Goal: Register for event/course

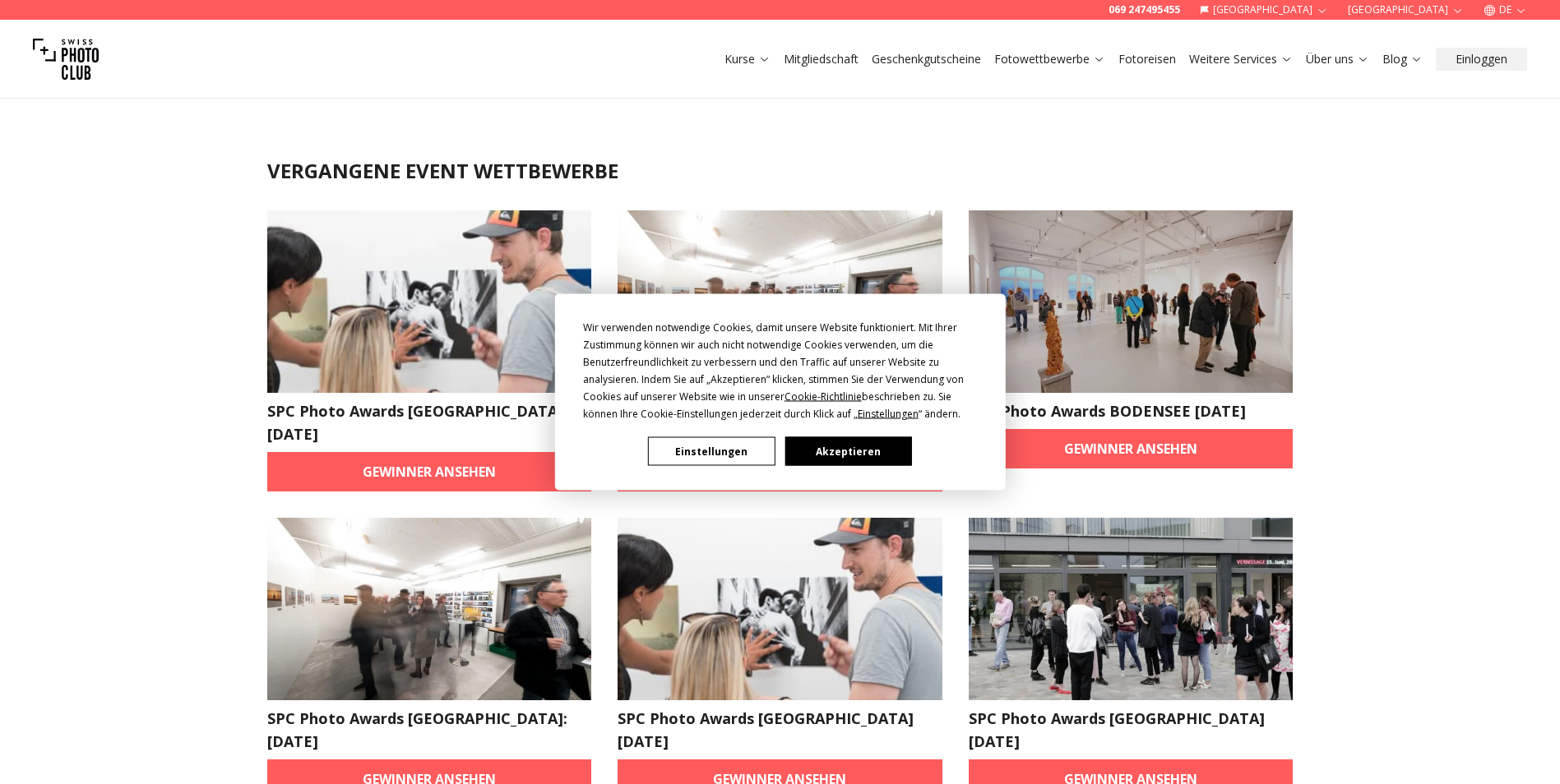
click at [856, 446] on button "Akzeptieren" at bounding box center [848, 452] width 127 height 29
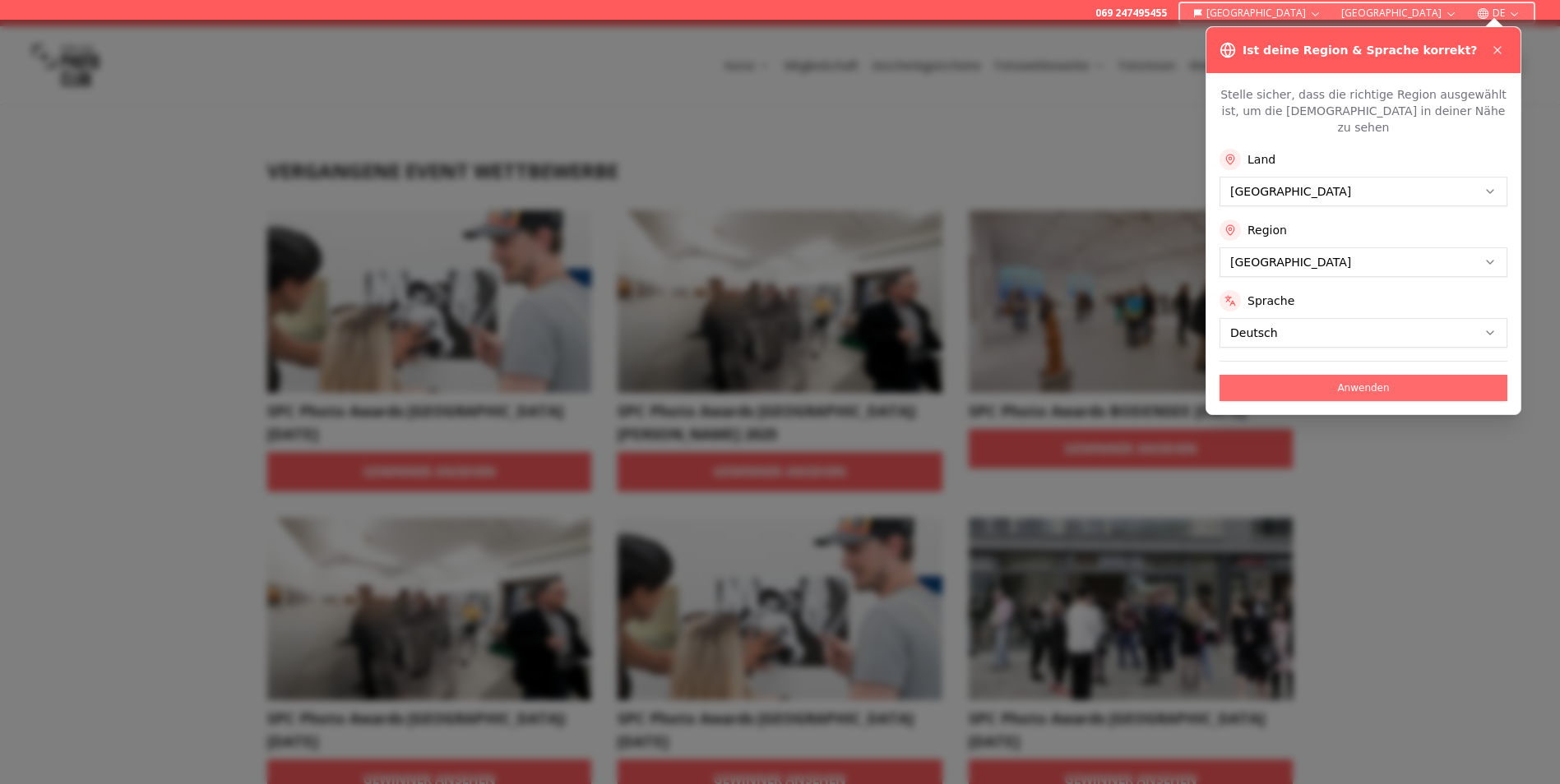
click at [1362, 377] on button "Anwenden" at bounding box center [1363, 388] width 287 height 26
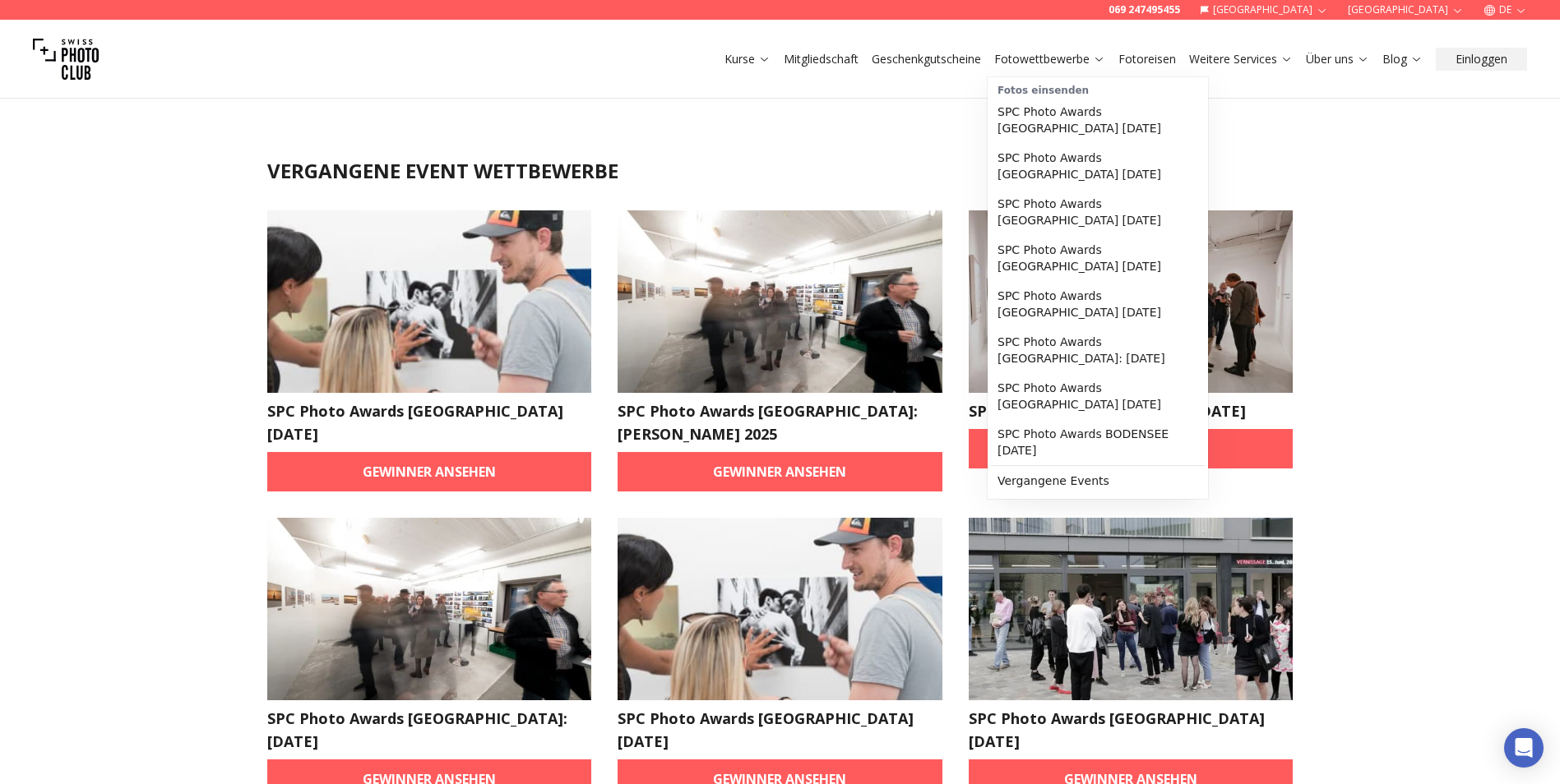
click at [1037, 60] on link "Fotowettbewerbe" at bounding box center [1049, 58] width 111 height 17
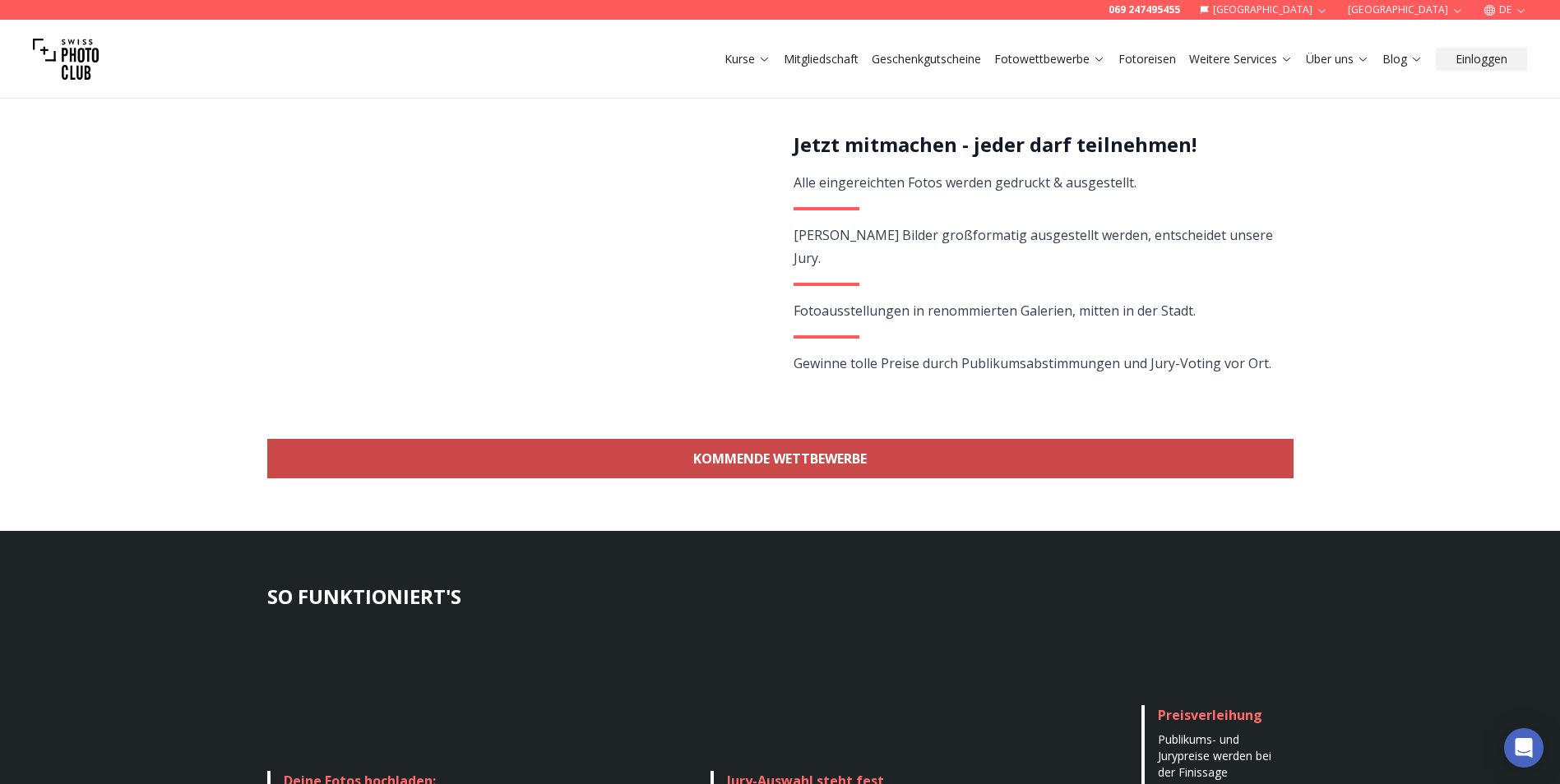
click at [989, 467] on link "KOMMENDE WETTBEWERBE" at bounding box center [780, 459] width 1026 height 40
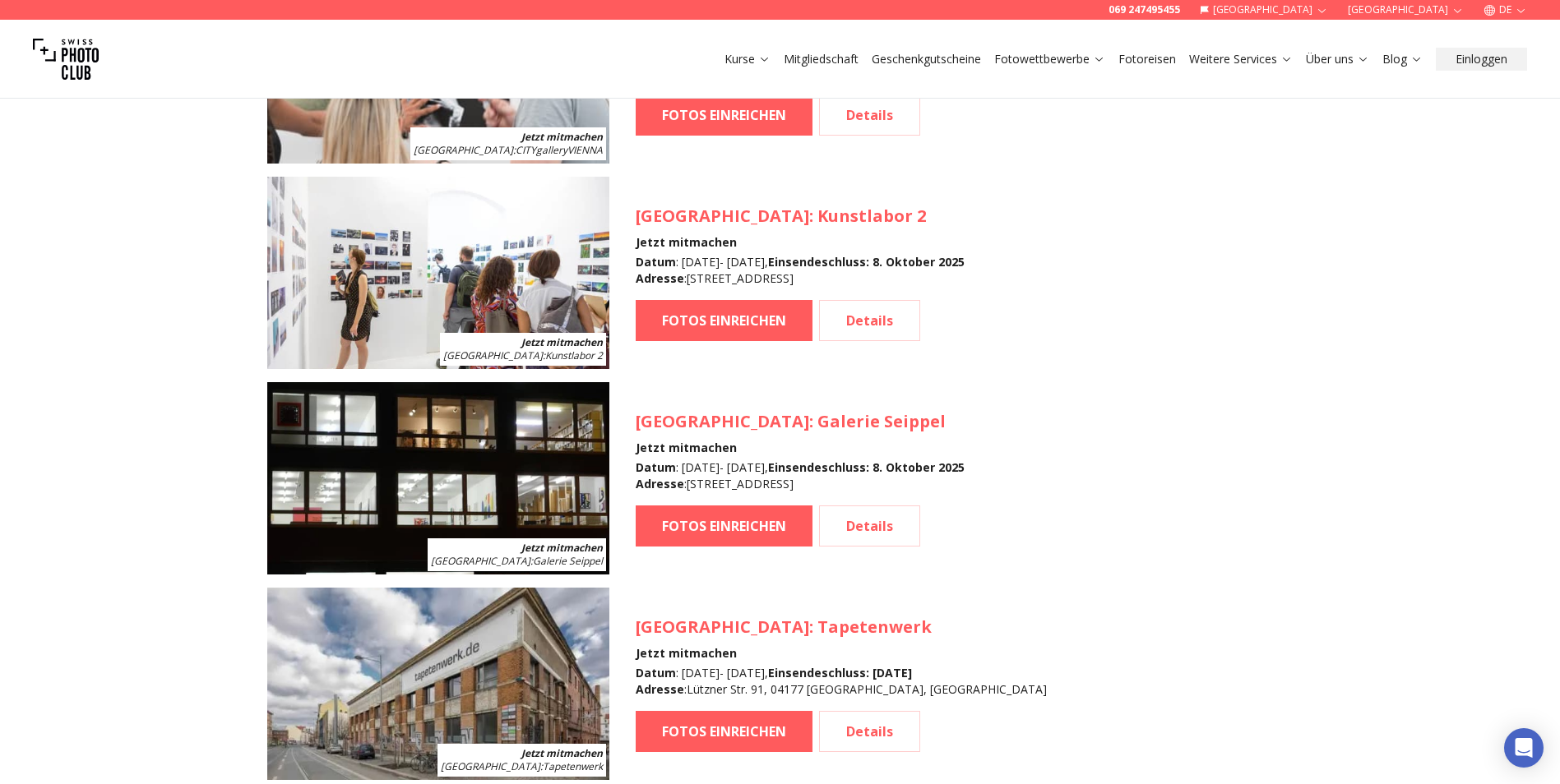
scroll to position [1711, 0]
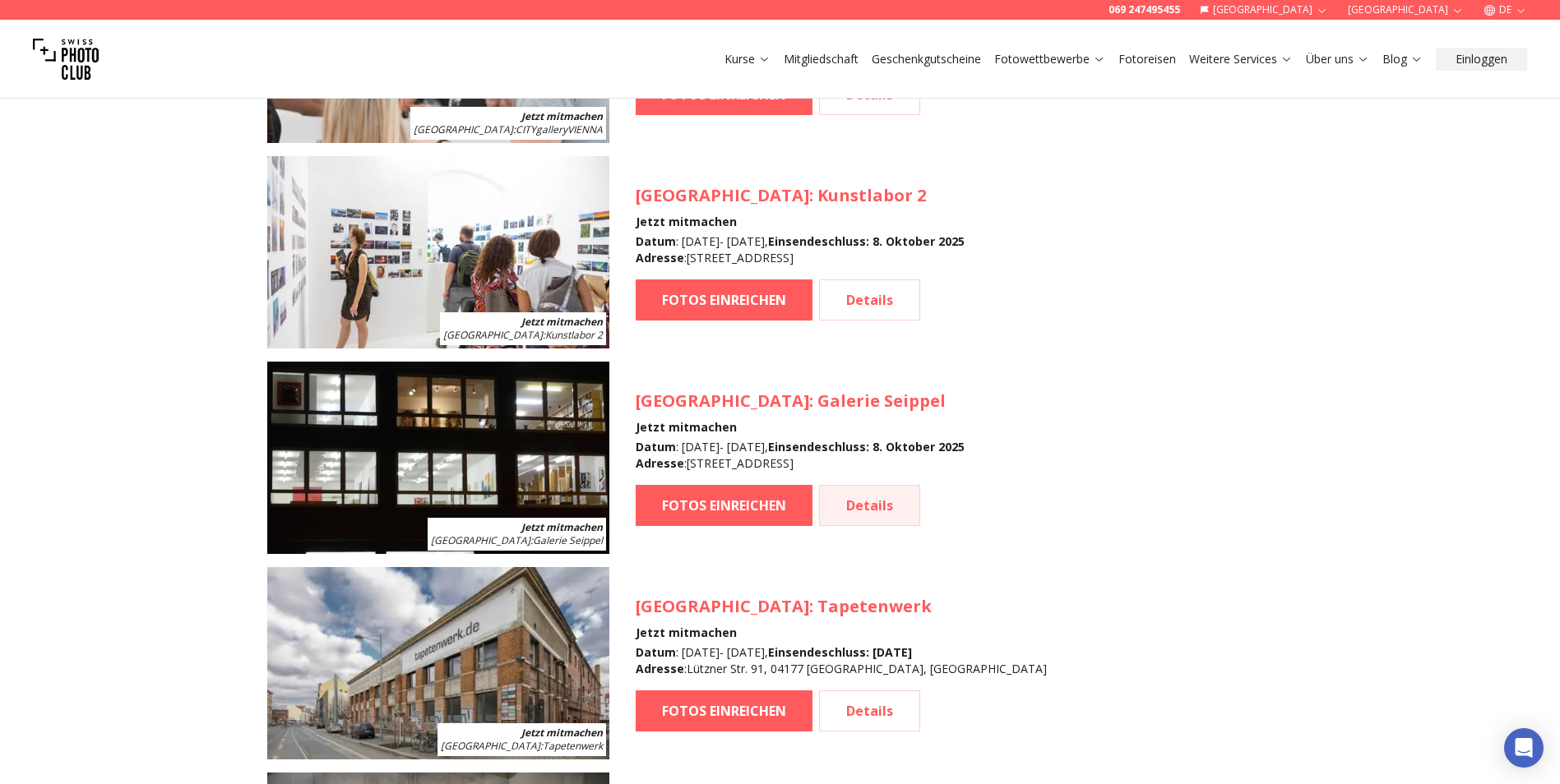
click at [893, 513] on link "Details" at bounding box center [870, 505] width 101 height 41
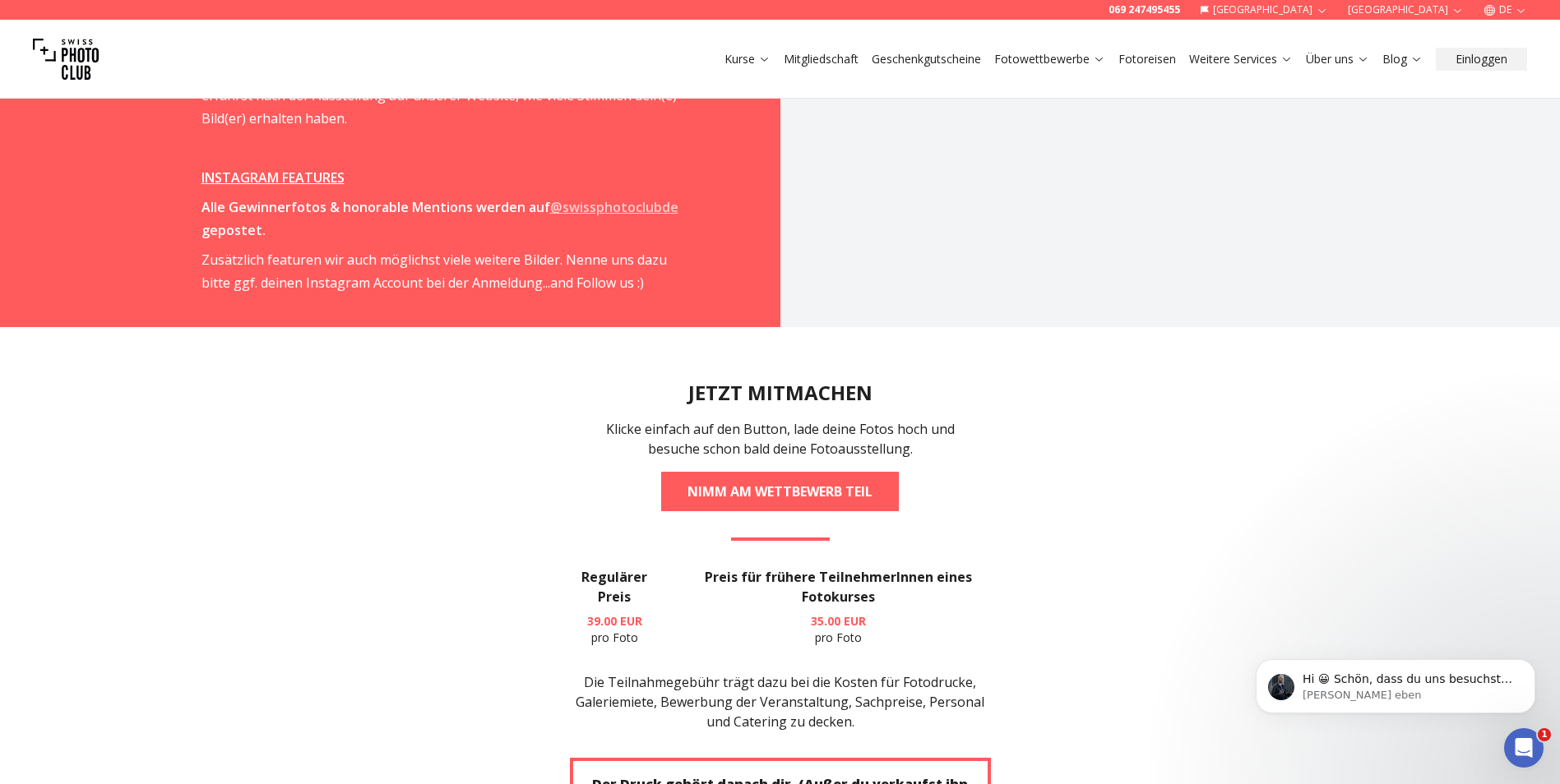
scroll to position [2959, 0]
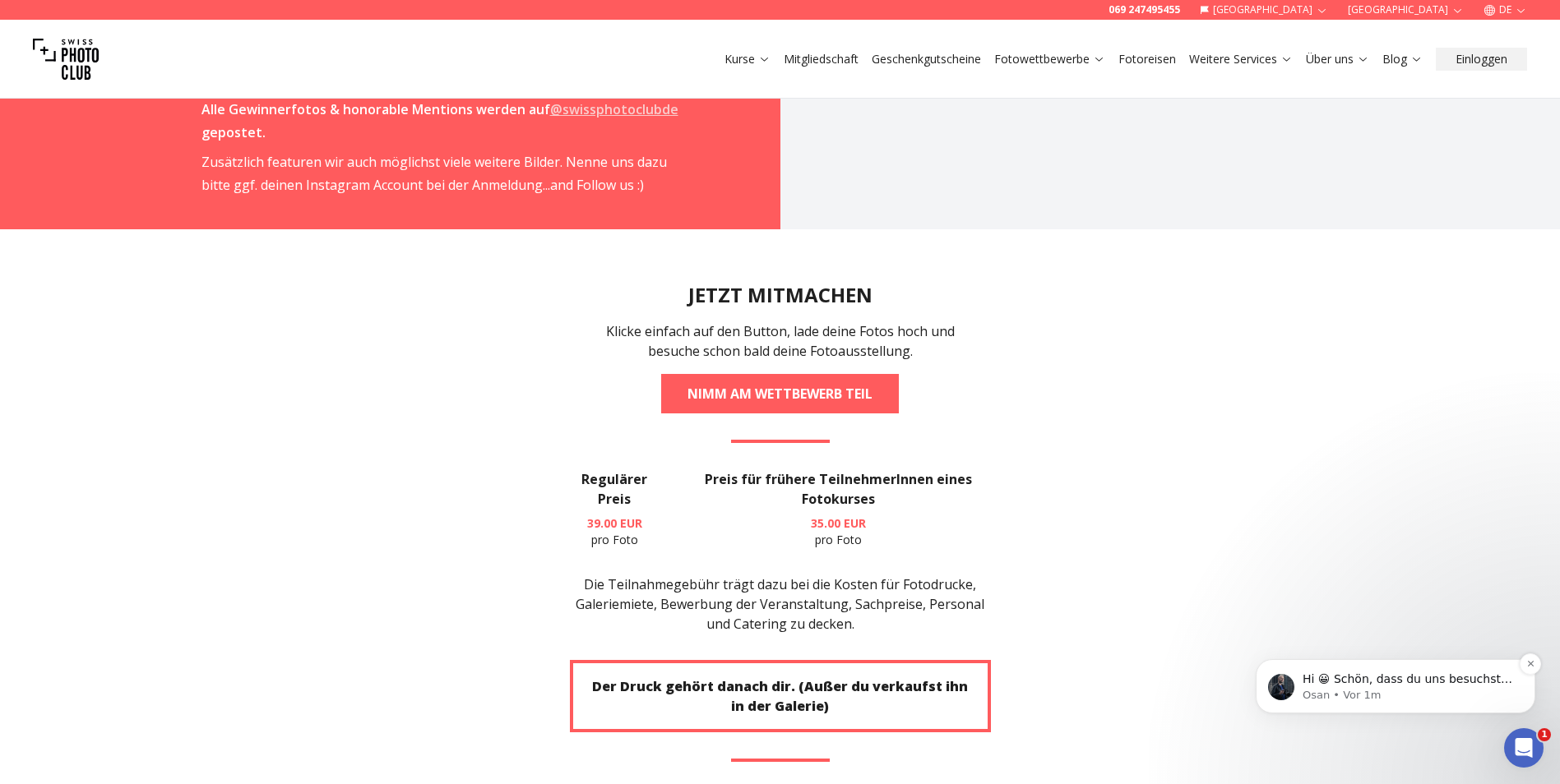
click at [1486, 673] on span "Hi 😀 Schön, dass du uns besuchst. Stell' uns gerne jederzeit Fragen oder hinter…" at bounding box center [1407, 694] width 209 height 46
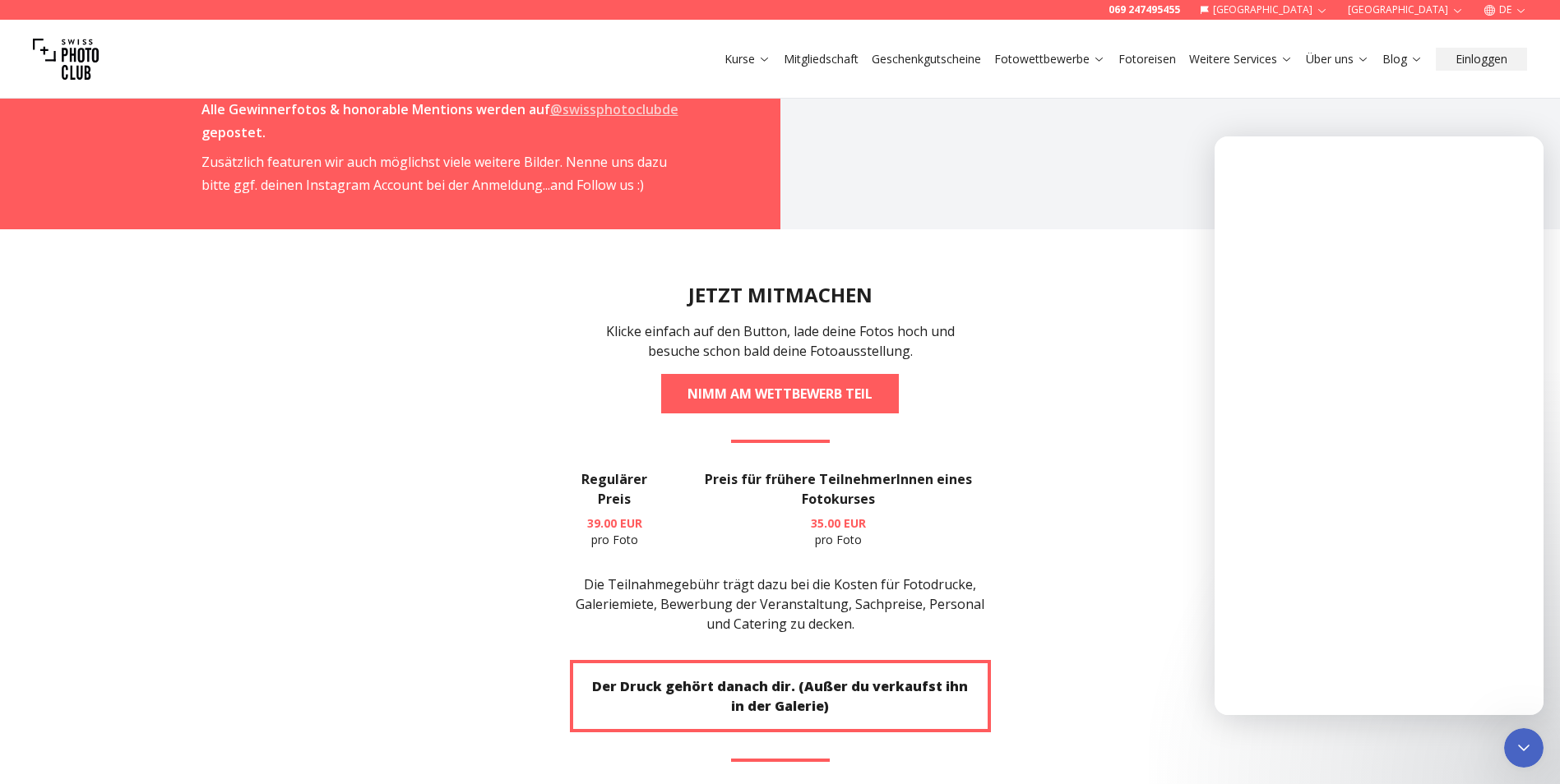
scroll to position [0, 0]
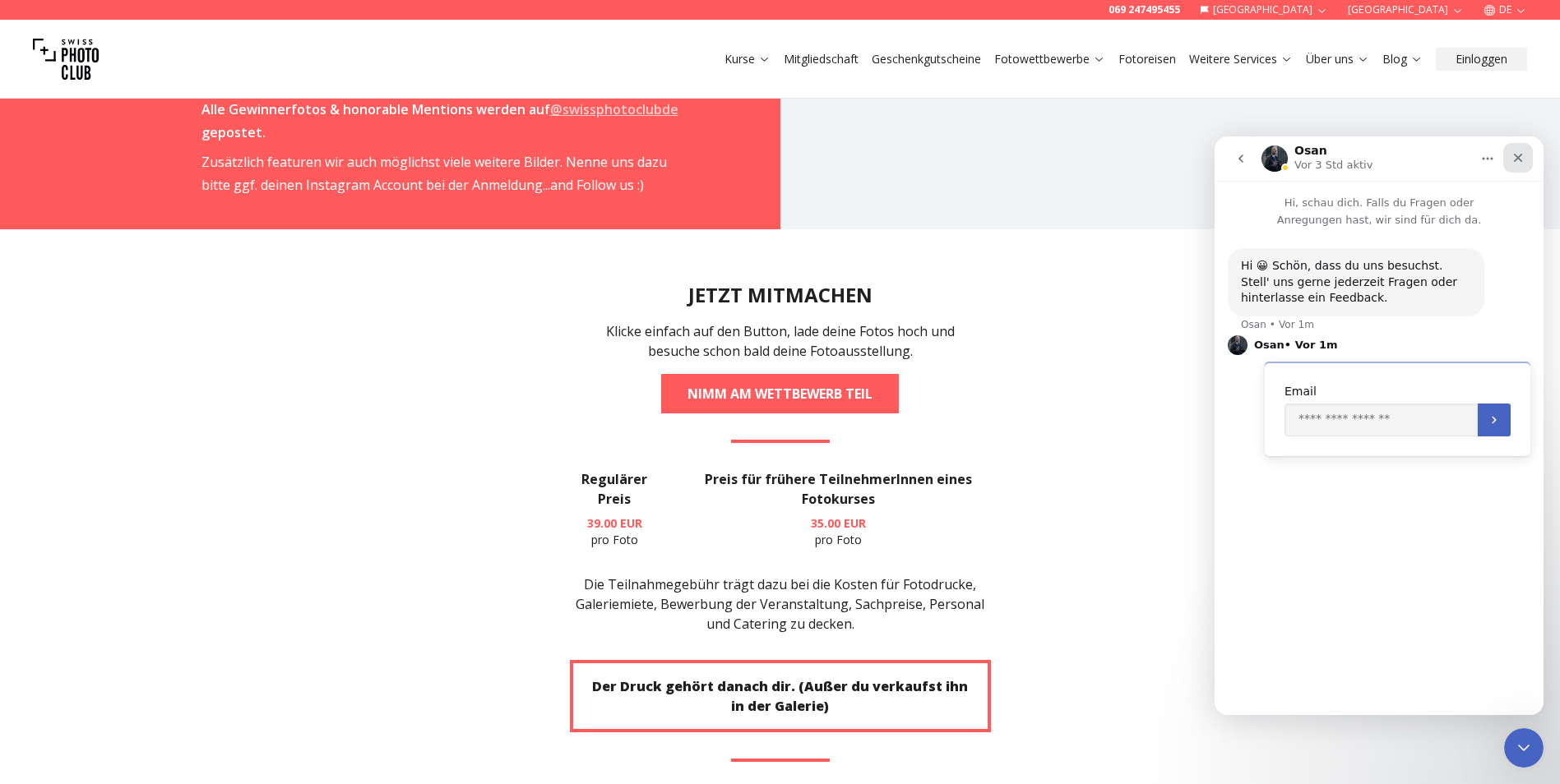
click at [1520, 154] on icon "Schließen" at bounding box center [1518, 158] width 14 height 14
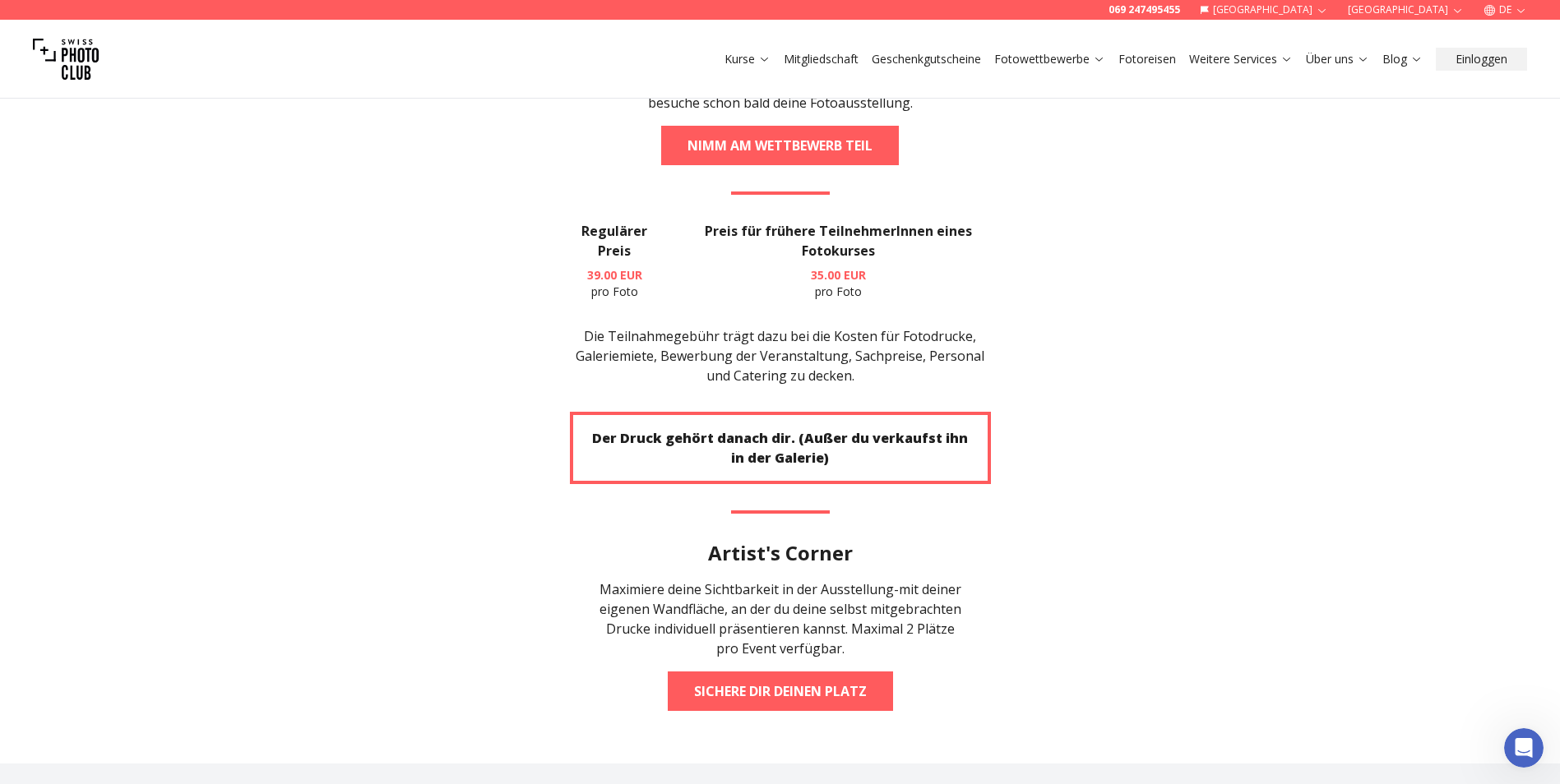
scroll to position [3288, 0]
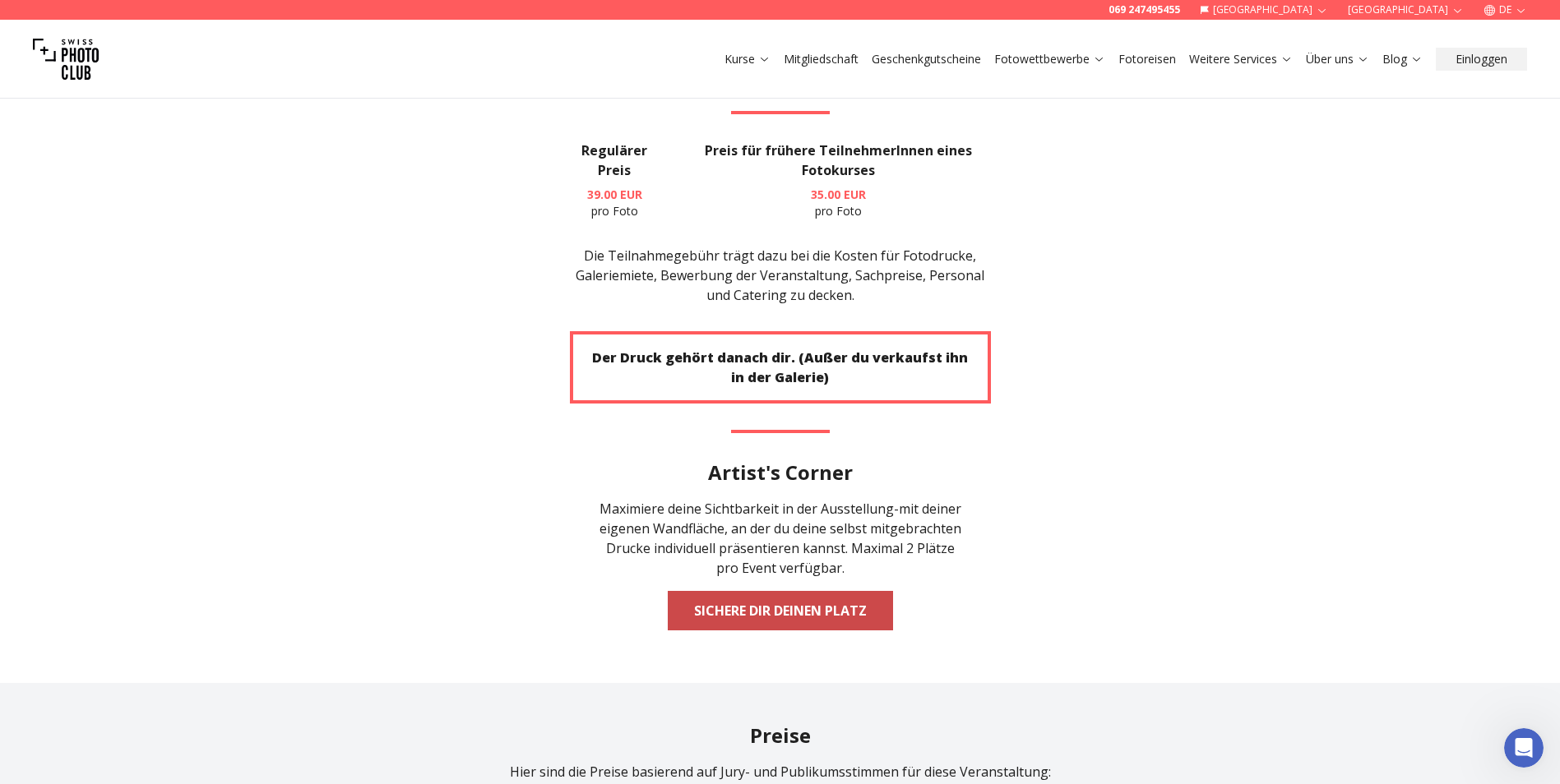
click at [765, 591] on link "Sichere dir deinen Platz" at bounding box center [780, 611] width 225 height 40
